Goal: Information Seeking & Learning: Learn about a topic

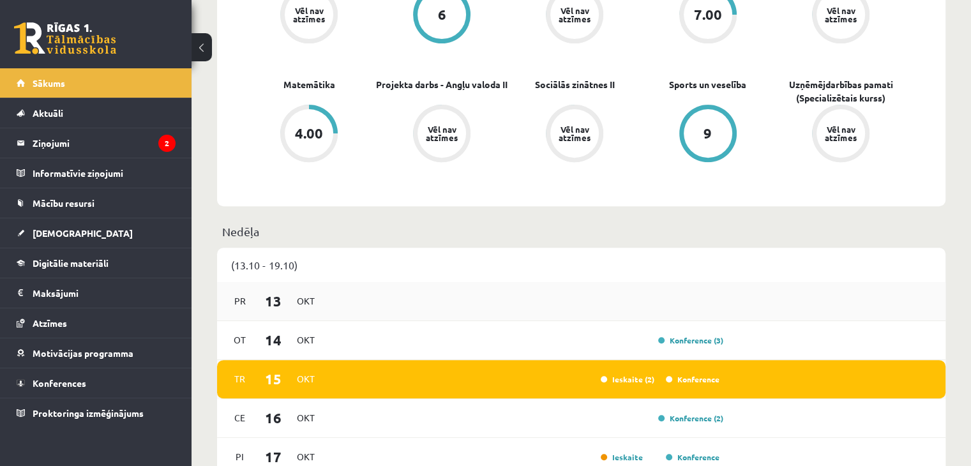
scroll to position [511, 0]
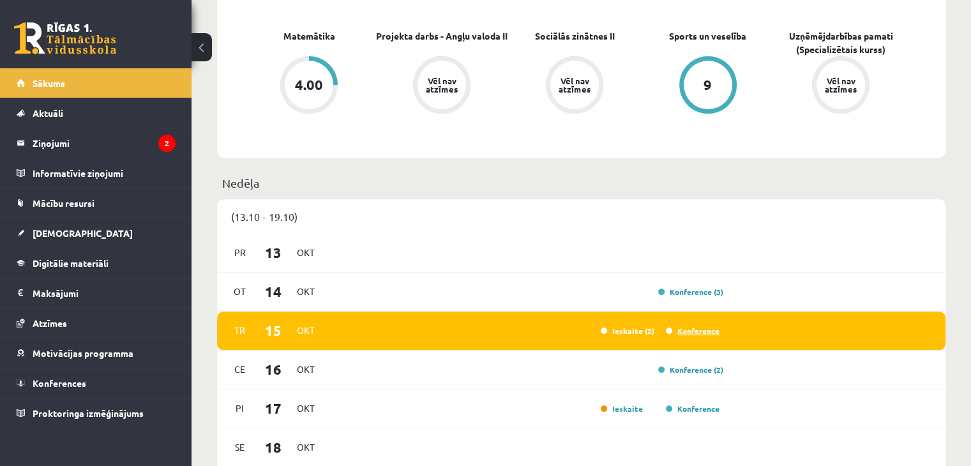
click at [690, 328] on div "Konference" at bounding box center [692, 330] width 64 height 13
click at [690, 330] on link "Konference" at bounding box center [693, 331] width 54 height 10
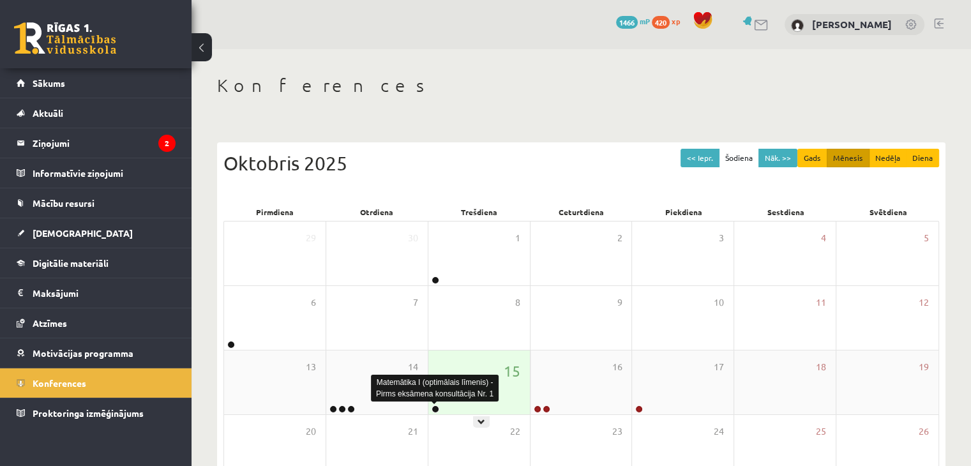
click at [434, 407] on link at bounding box center [436, 409] width 8 height 8
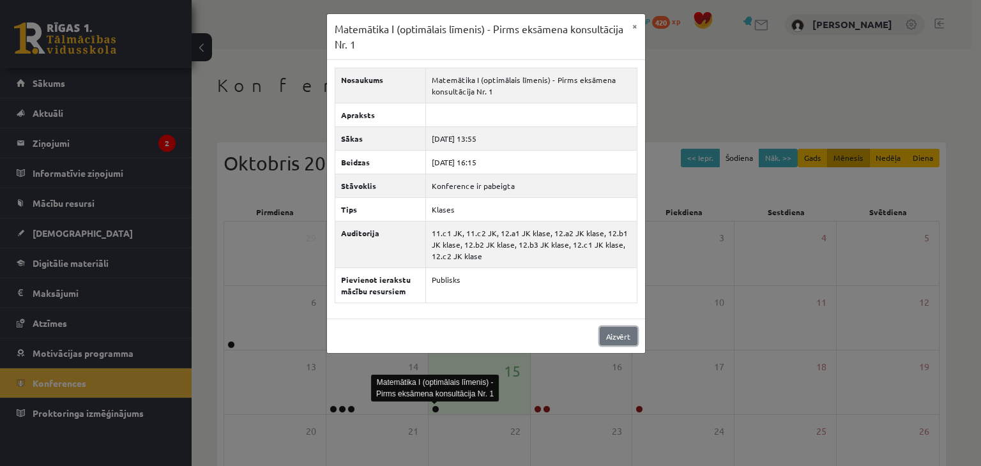
click at [627, 341] on link "Aizvērt" at bounding box center [619, 336] width 38 height 19
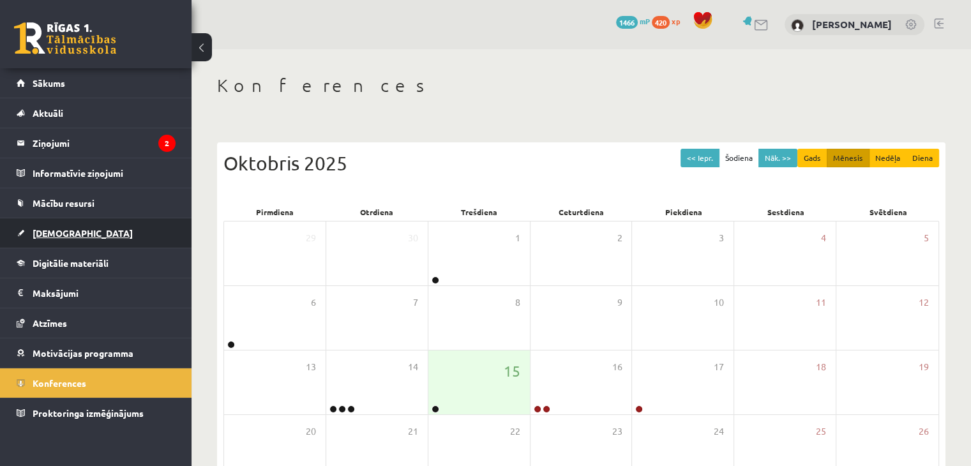
click at [105, 241] on link "[DEMOGRAPHIC_DATA]" at bounding box center [96, 232] width 159 height 29
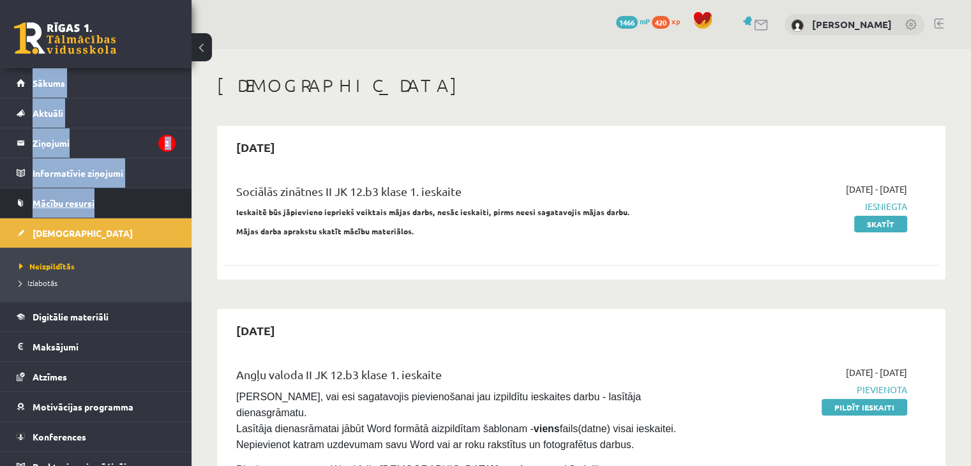
click at [123, 200] on link "Mācību resursi" at bounding box center [96, 202] width 159 height 29
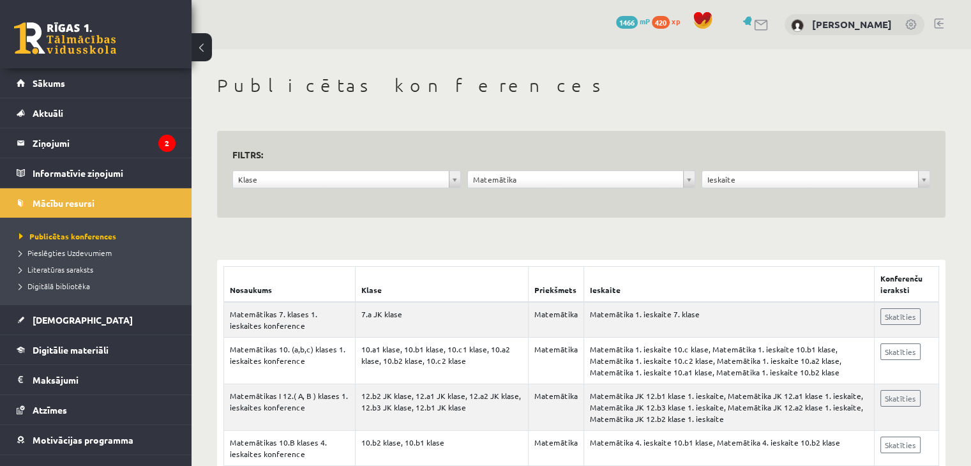
click at [584, 282] on th "Ieskaite" at bounding box center [729, 285] width 290 height 36
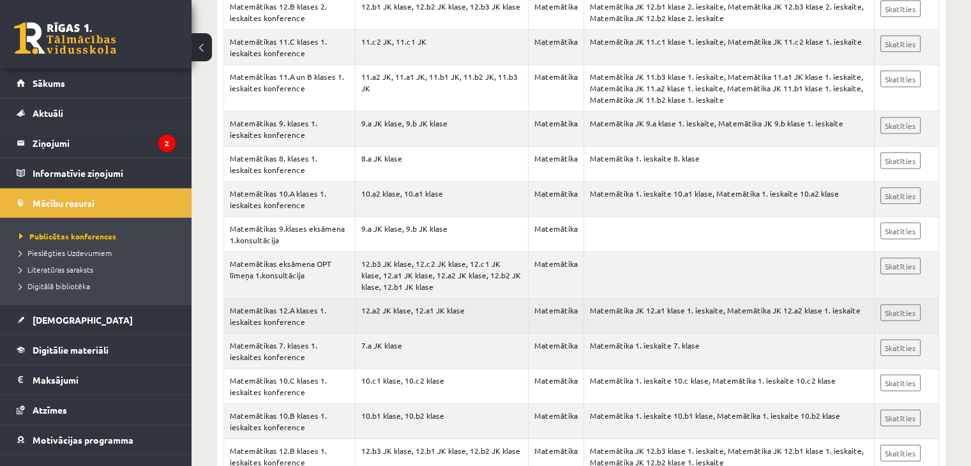
scroll to position [2847, 0]
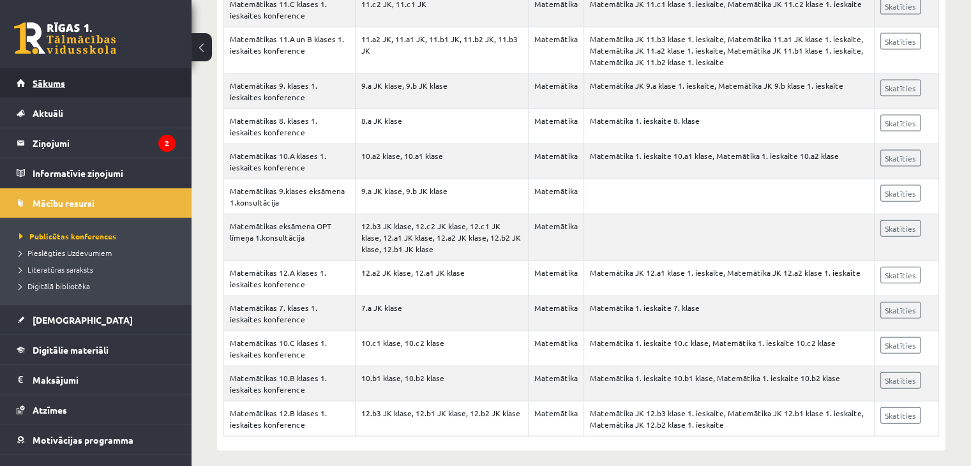
click at [51, 93] on link "Sākums" at bounding box center [96, 82] width 159 height 29
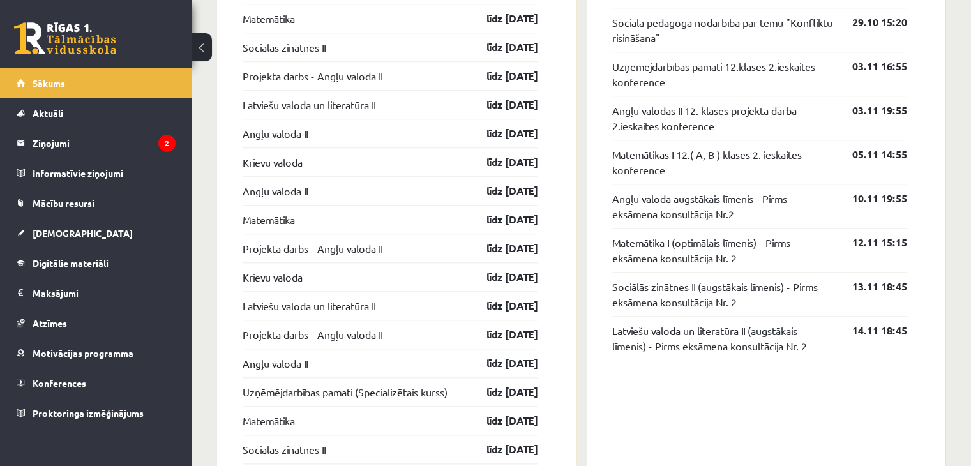
scroll to position [1405, 0]
